Goal: Task Accomplishment & Management: Manage account settings

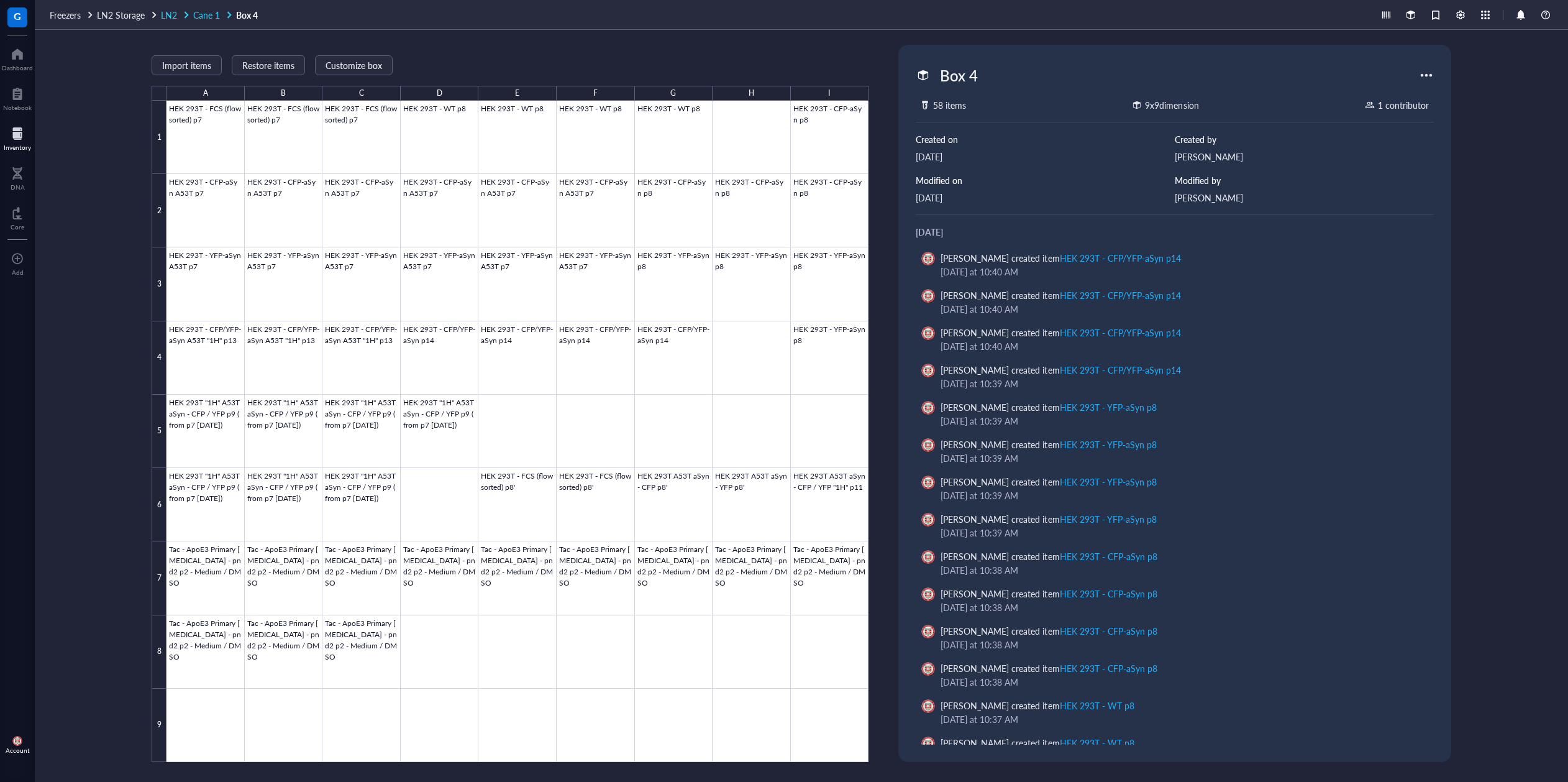
click at [205, 16] on span "Cane 1" at bounding box center [206, 14] width 26 height 12
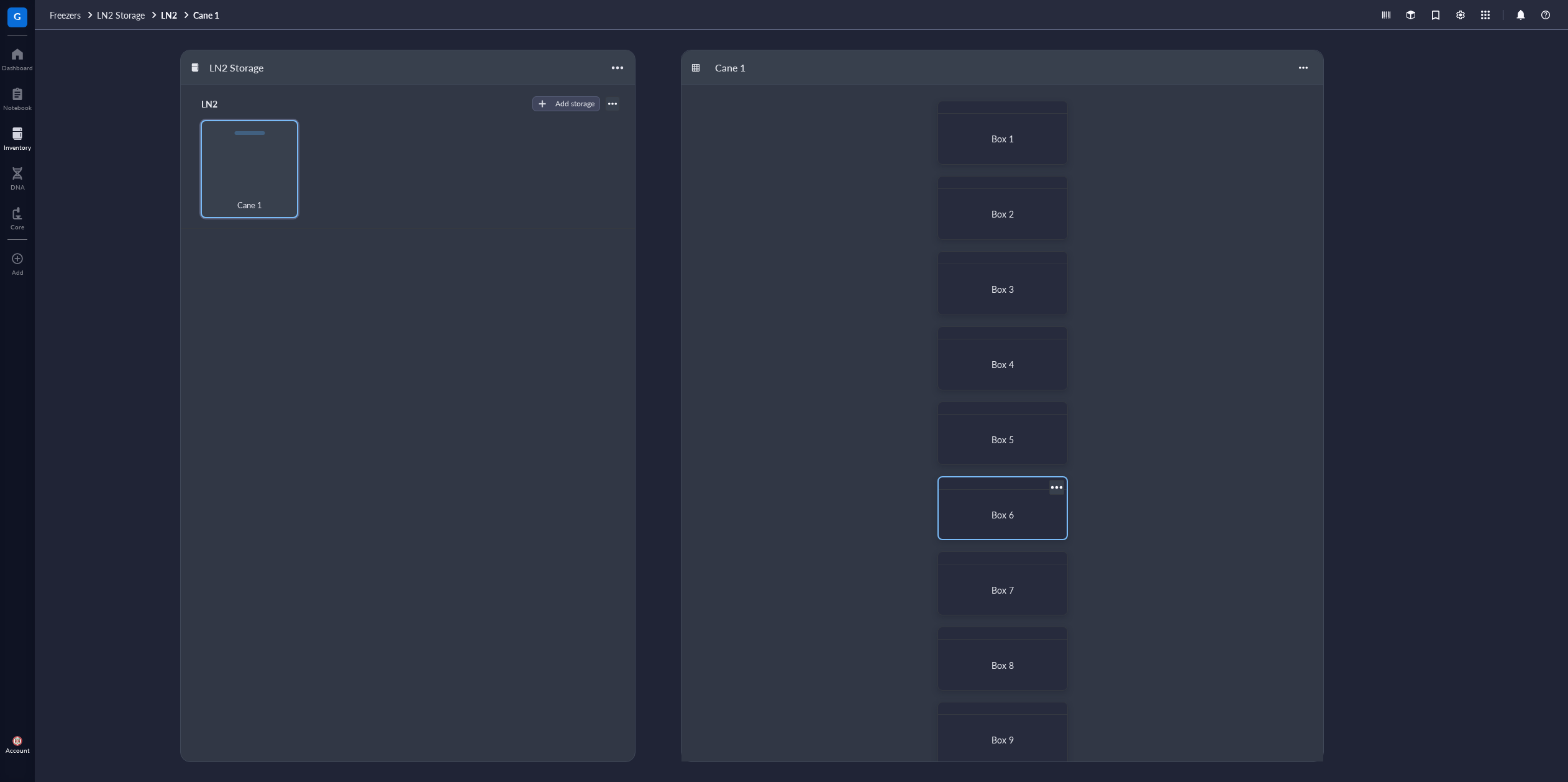
click at [984, 514] on div "Box 6" at bounding box center [1003, 515] width 98 height 11
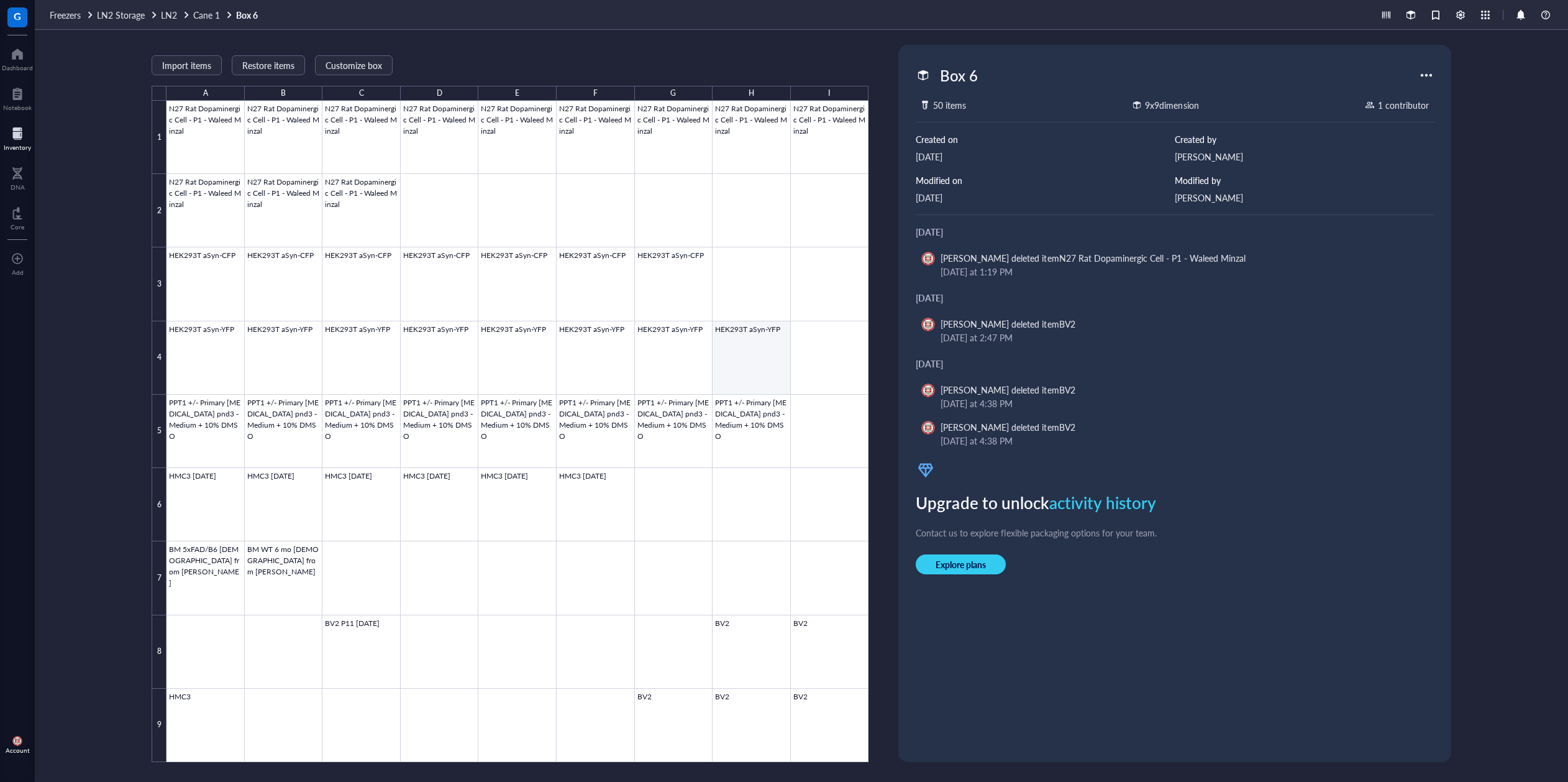
click at [758, 354] on div at bounding box center [518, 430] width 702 height 661
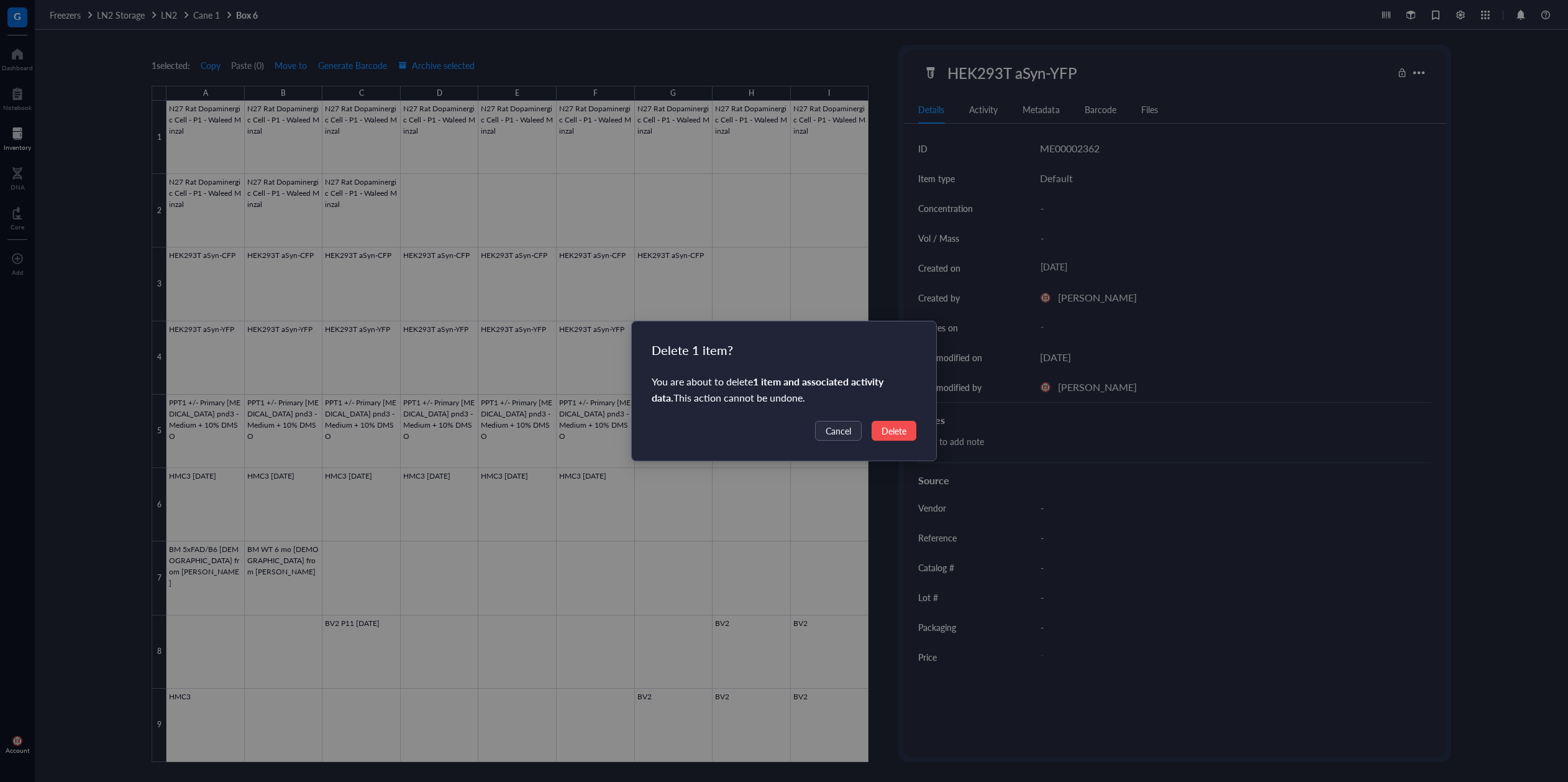
click at [907, 436] on button "Delete" at bounding box center [895, 430] width 45 height 20
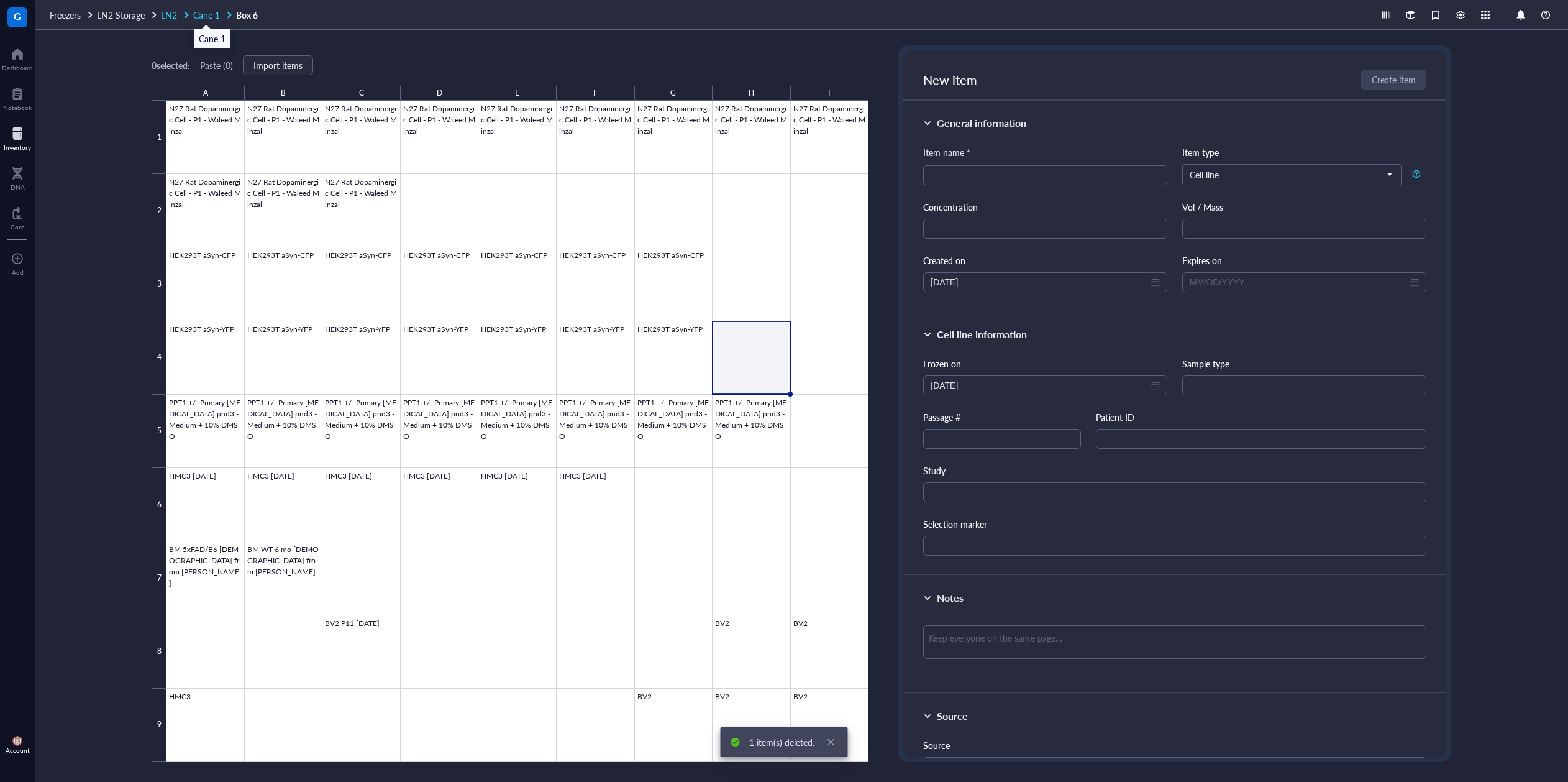
click at [202, 15] on span "Cane 1" at bounding box center [206, 14] width 26 height 12
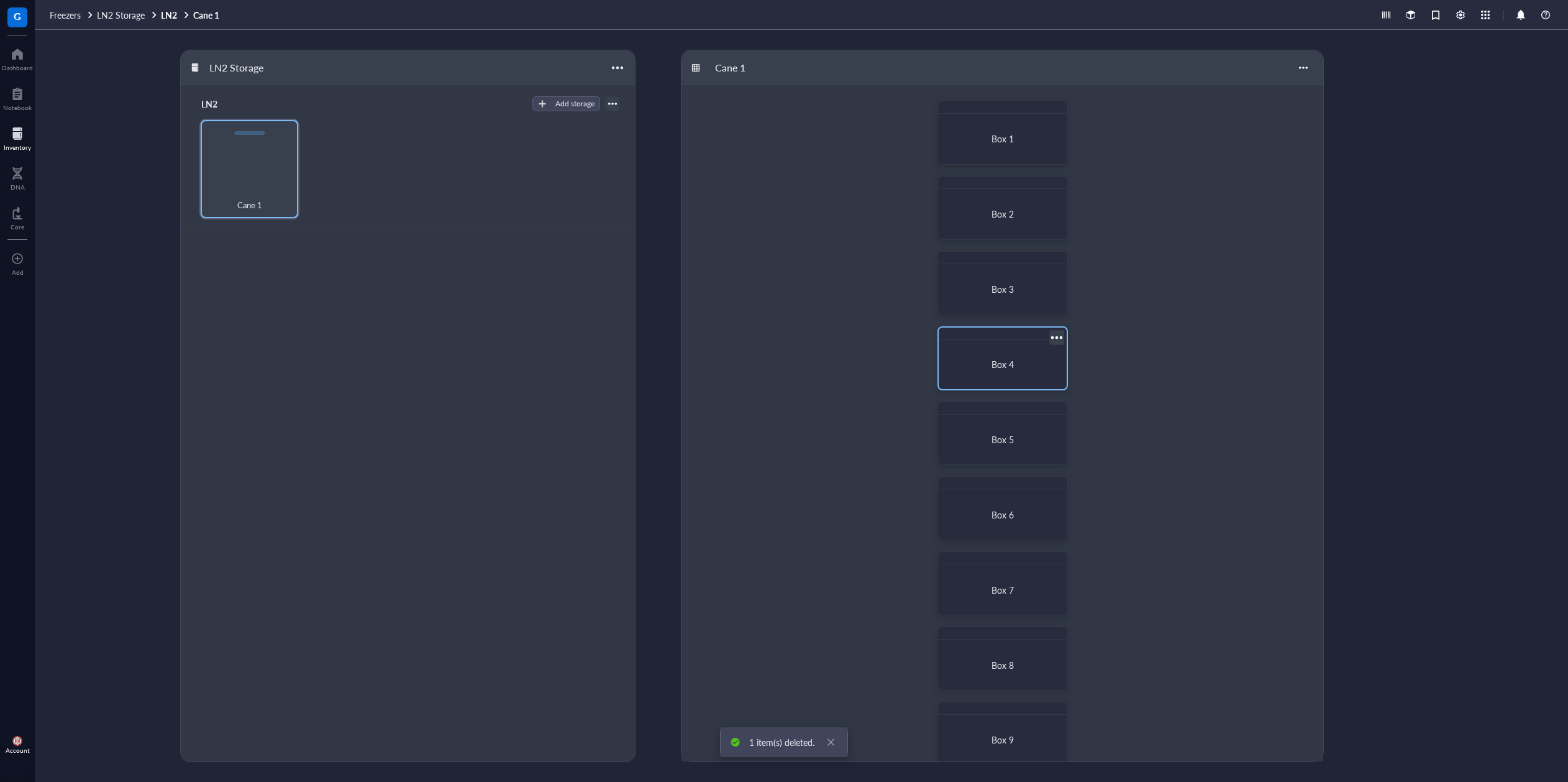
click at [971, 345] on div "Box 4" at bounding box center [1003, 365] width 118 height 39
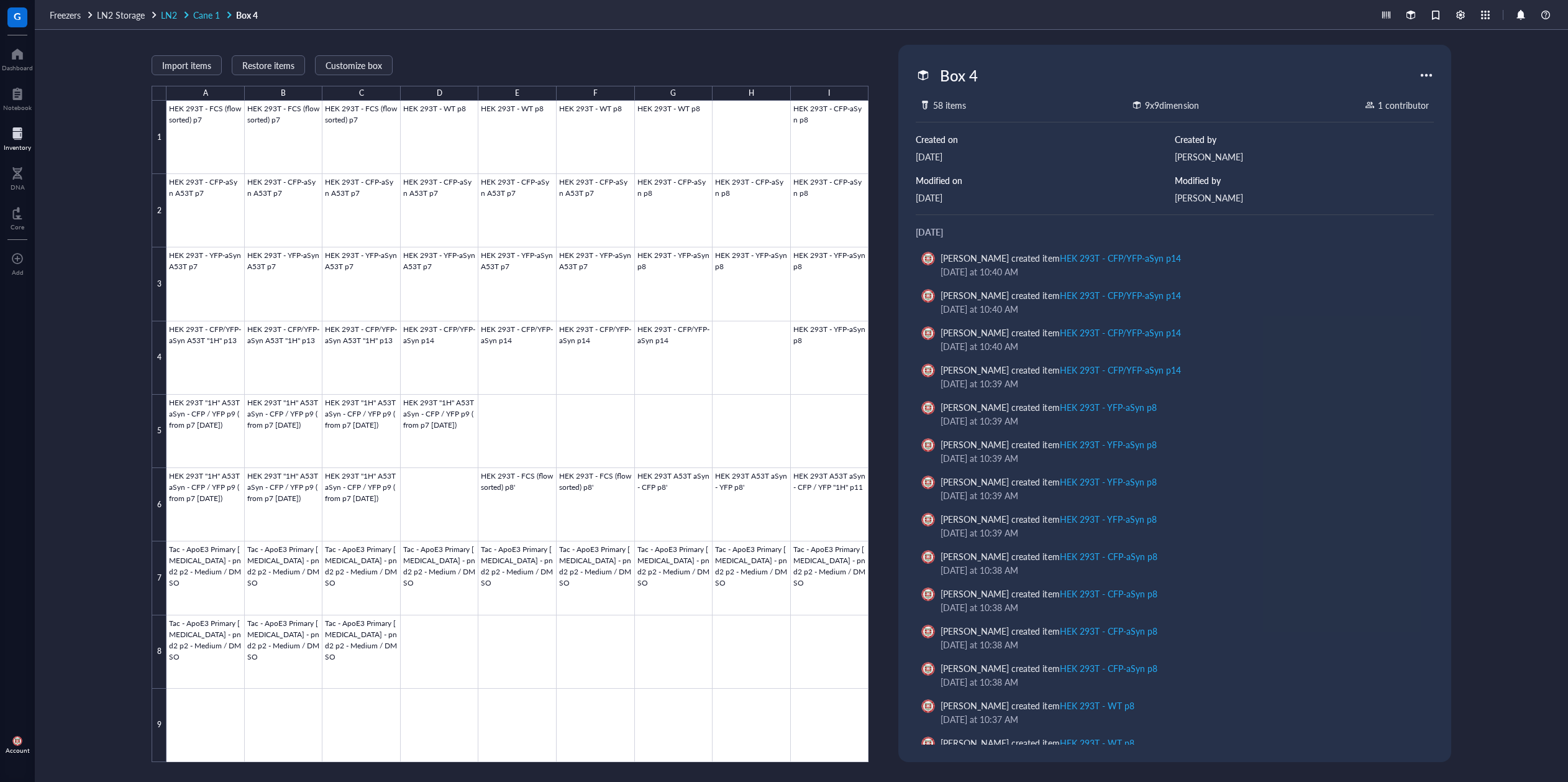
click at [204, 16] on span "Cane 1" at bounding box center [206, 14] width 26 height 12
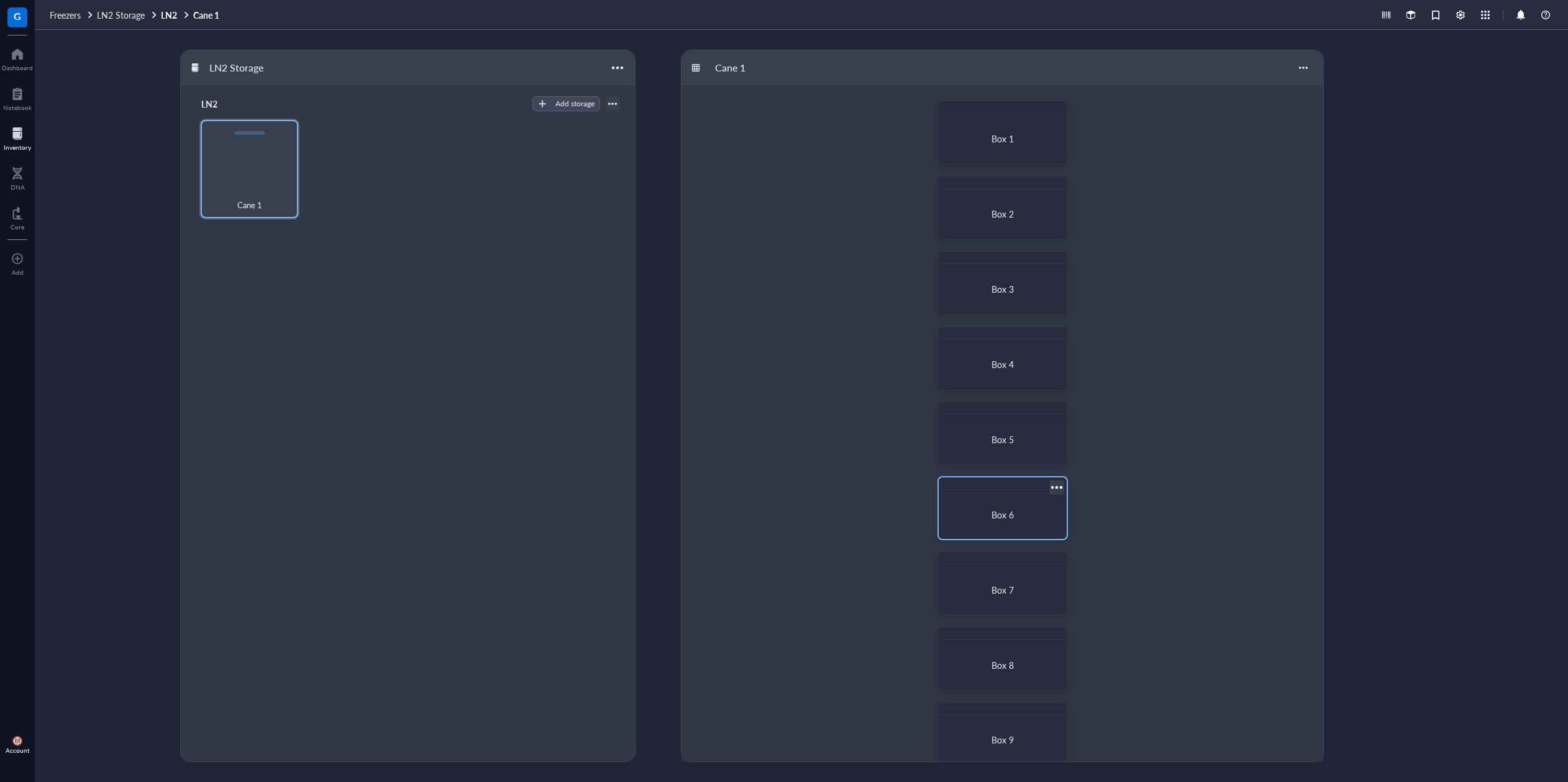
click at [1003, 533] on div "Box 6" at bounding box center [1003, 514] width 118 height 39
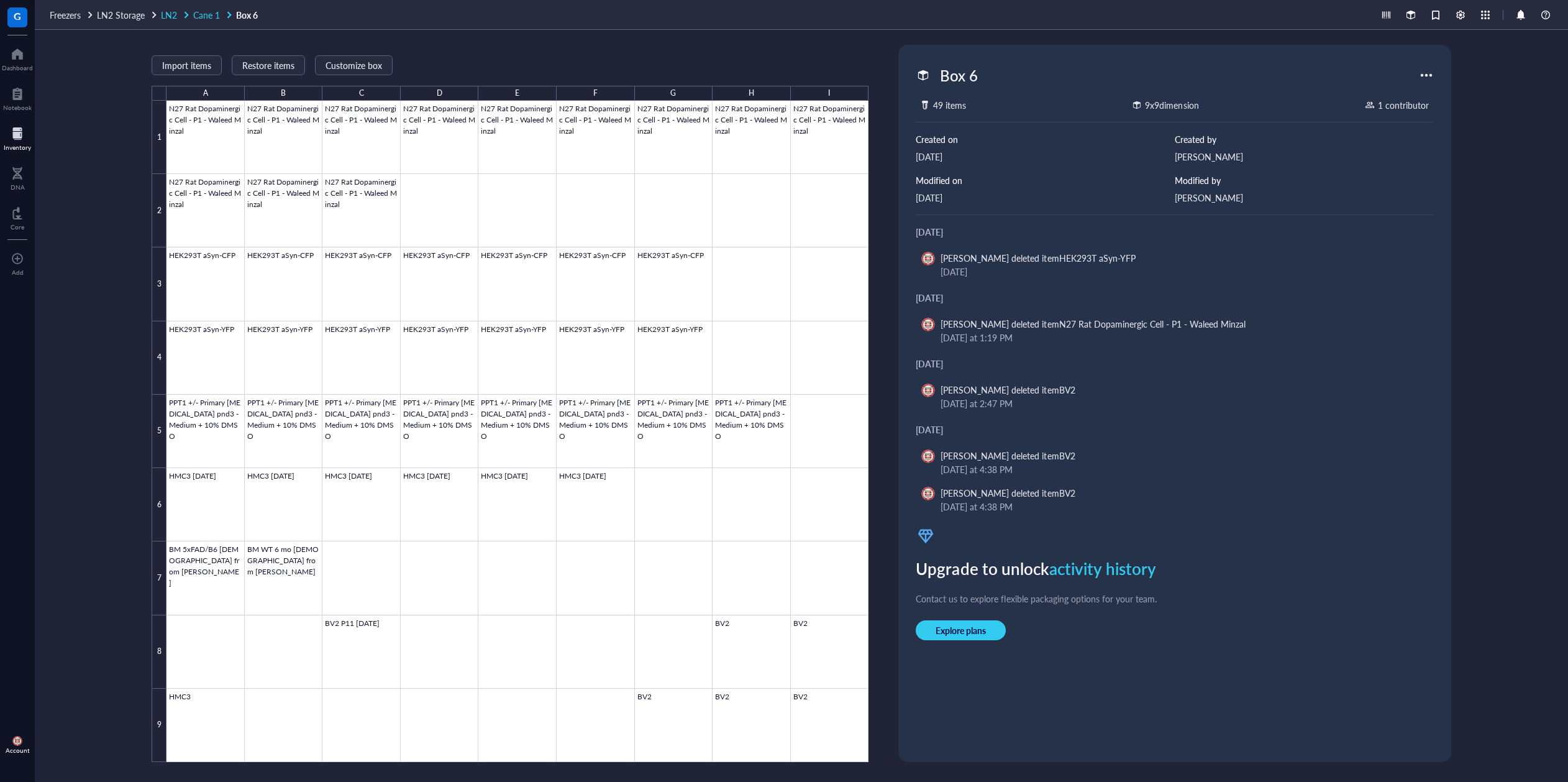
click at [211, 13] on span "Cane 1" at bounding box center [206, 14] width 26 height 12
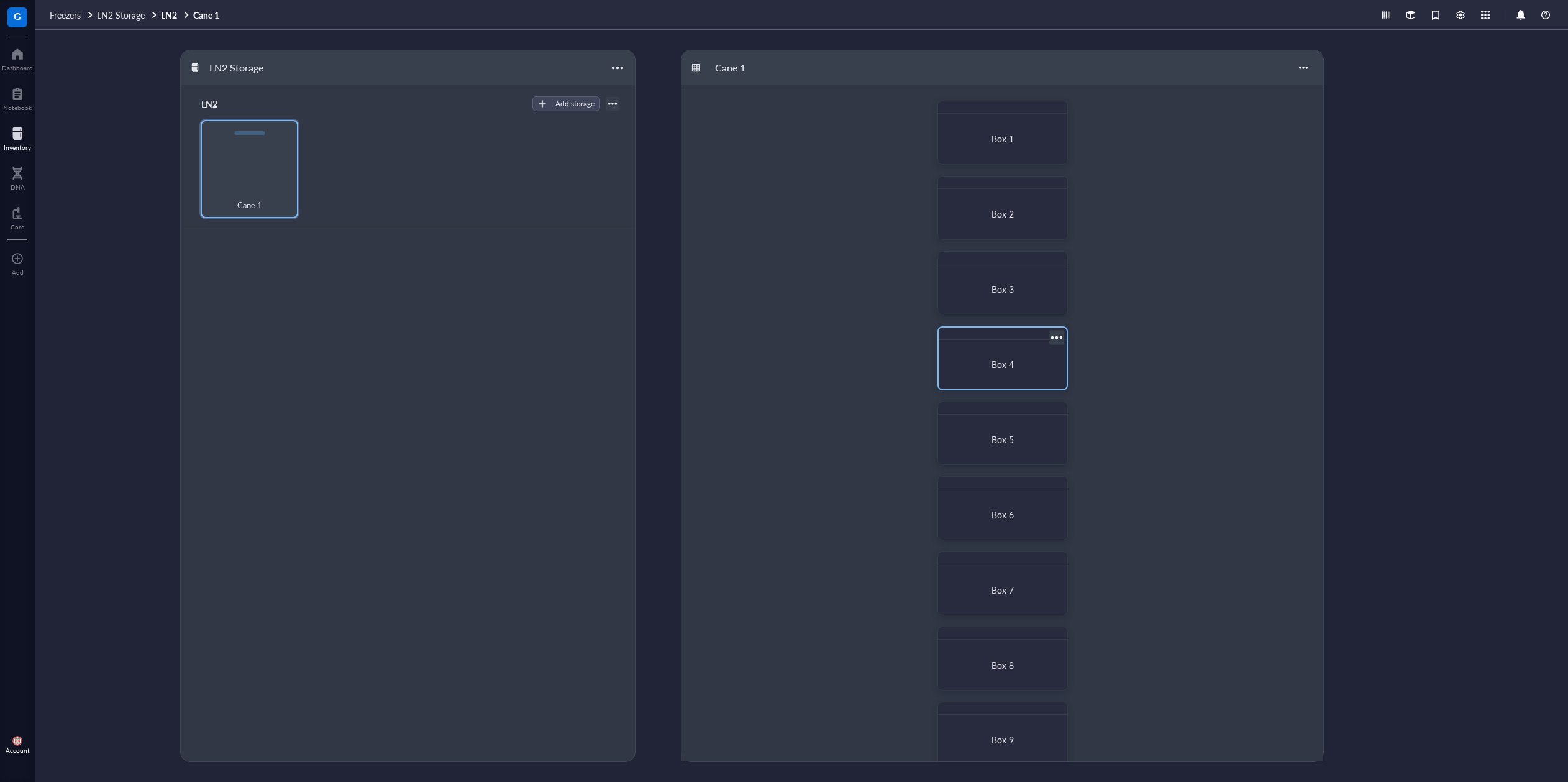
click at [1006, 359] on span "Box 4" at bounding box center [1003, 364] width 23 height 12
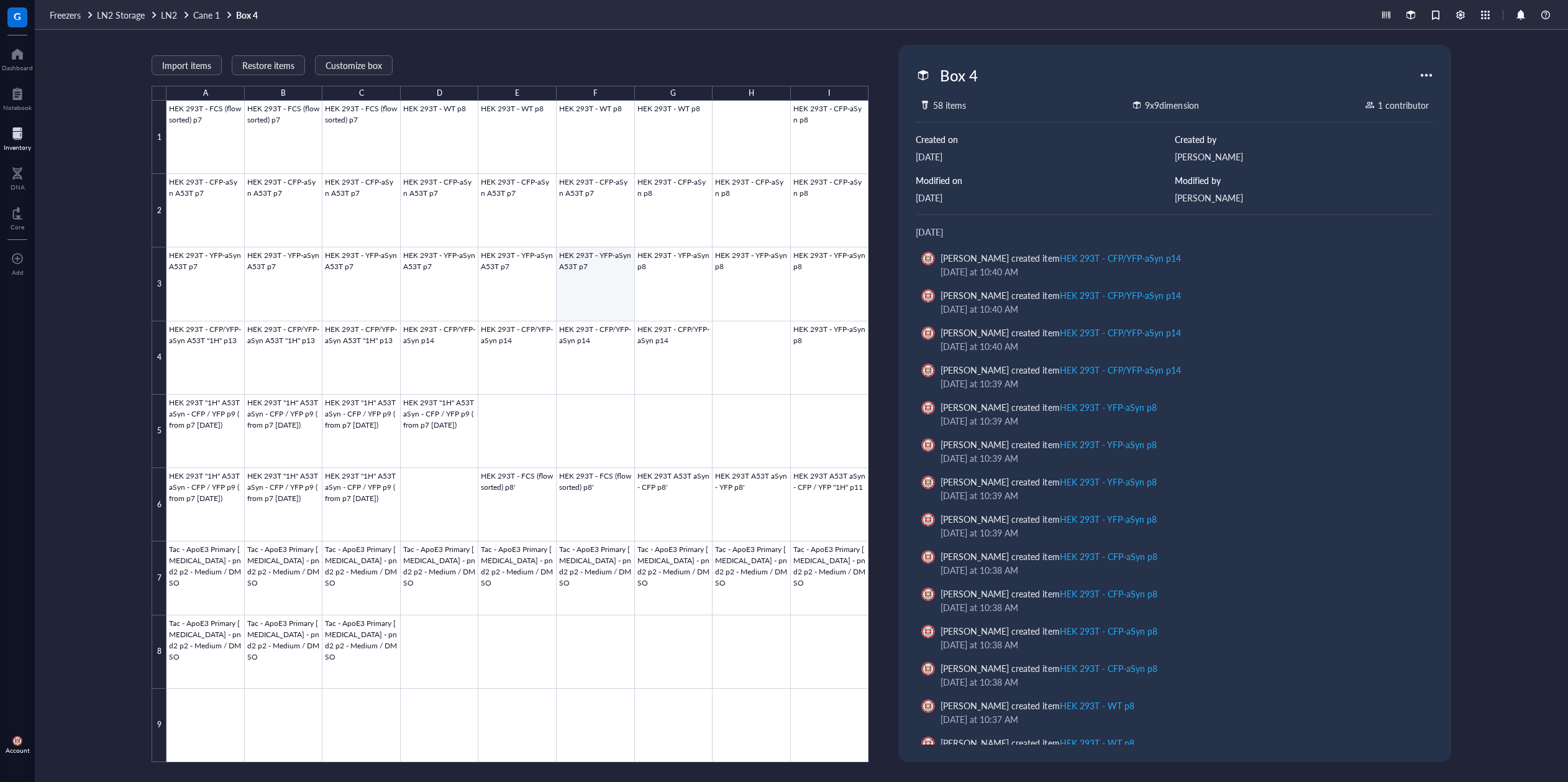
click at [599, 282] on div at bounding box center [518, 430] width 702 height 661
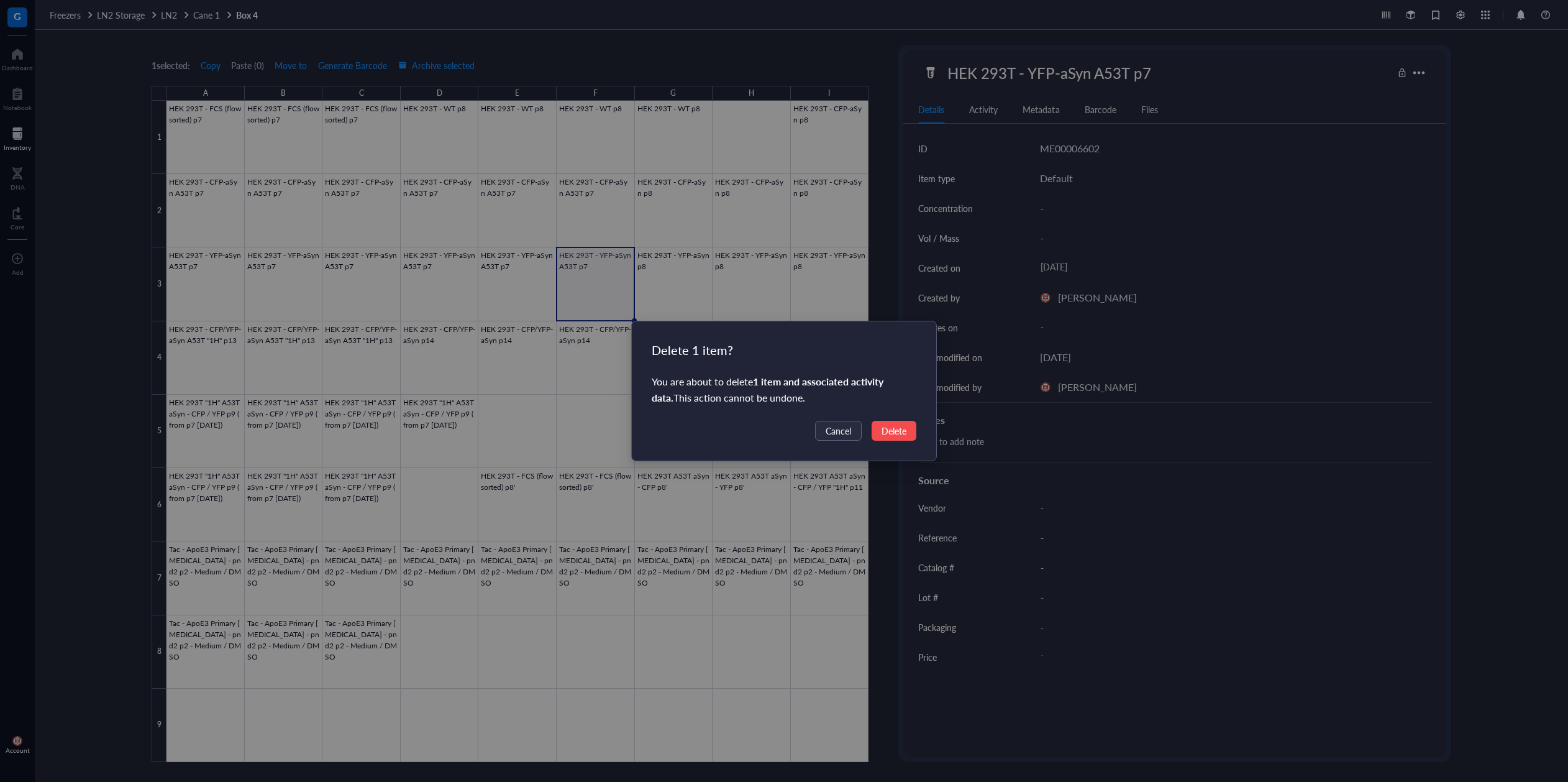
click at [895, 430] on span "Delete" at bounding box center [894, 430] width 25 height 14
